Goal: Task Accomplishment & Management: Manage account settings

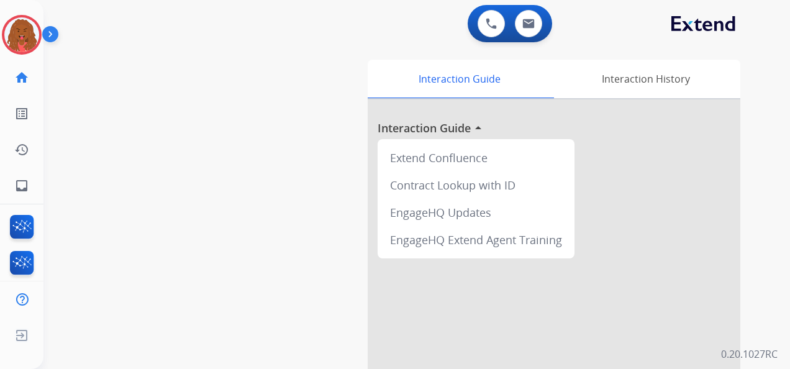
click at [55, 39] on img at bounding box center [52, 37] width 21 height 24
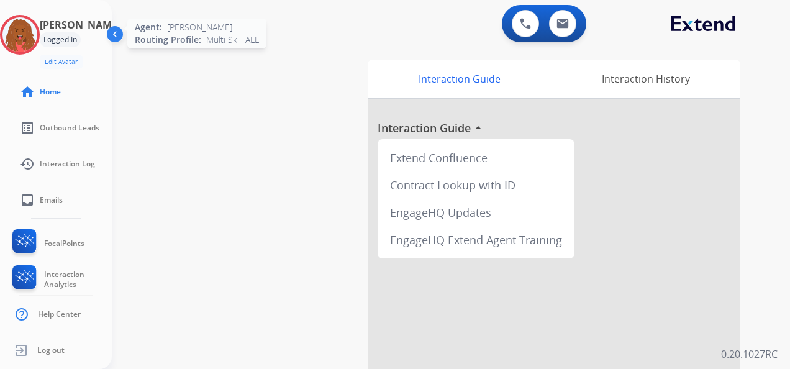
click at [34, 32] on img at bounding box center [19, 34] width 35 height 35
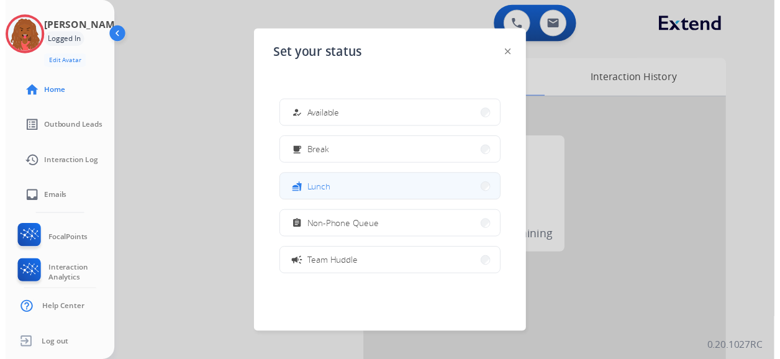
scroll to position [19, 0]
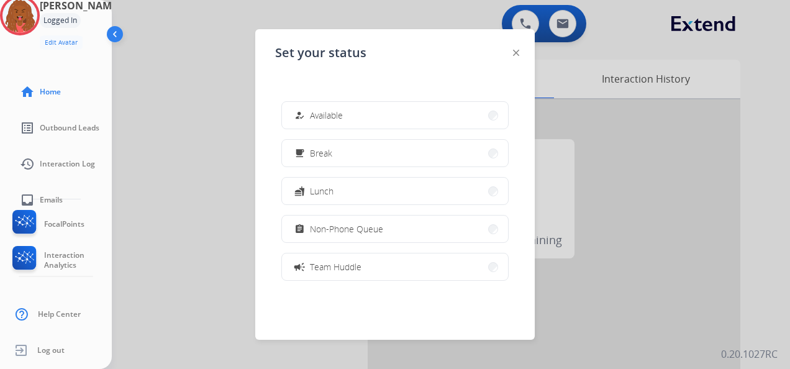
click at [343, 223] on span "Non-Phone Queue" at bounding box center [346, 228] width 73 height 13
